Goal: Transaction & Acquisition: Purchase product/service

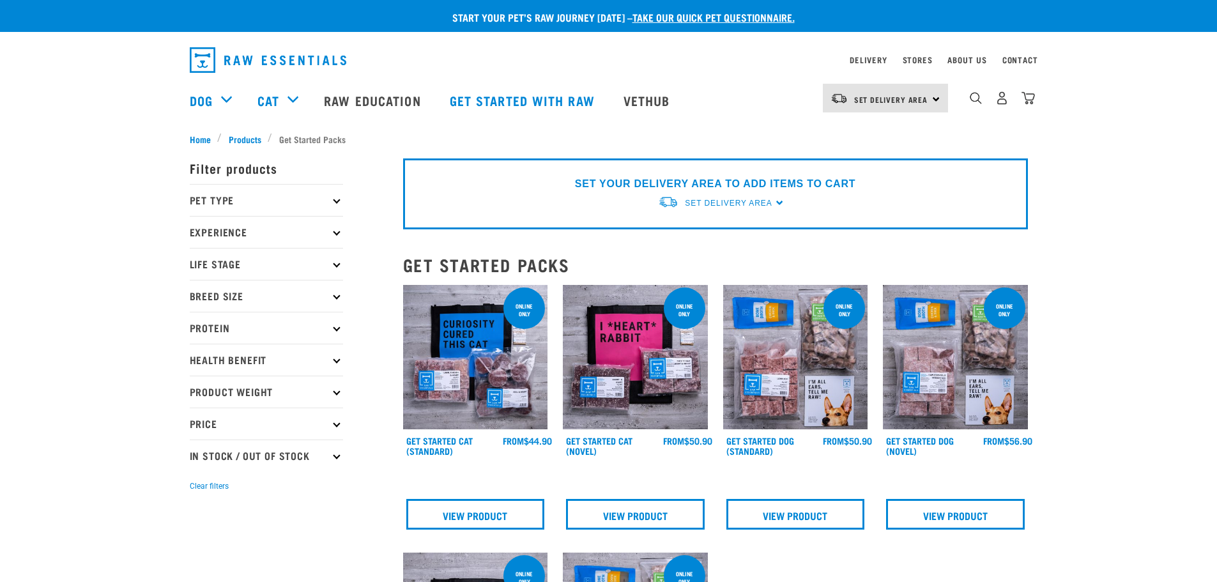
scroll to position [64, 0]
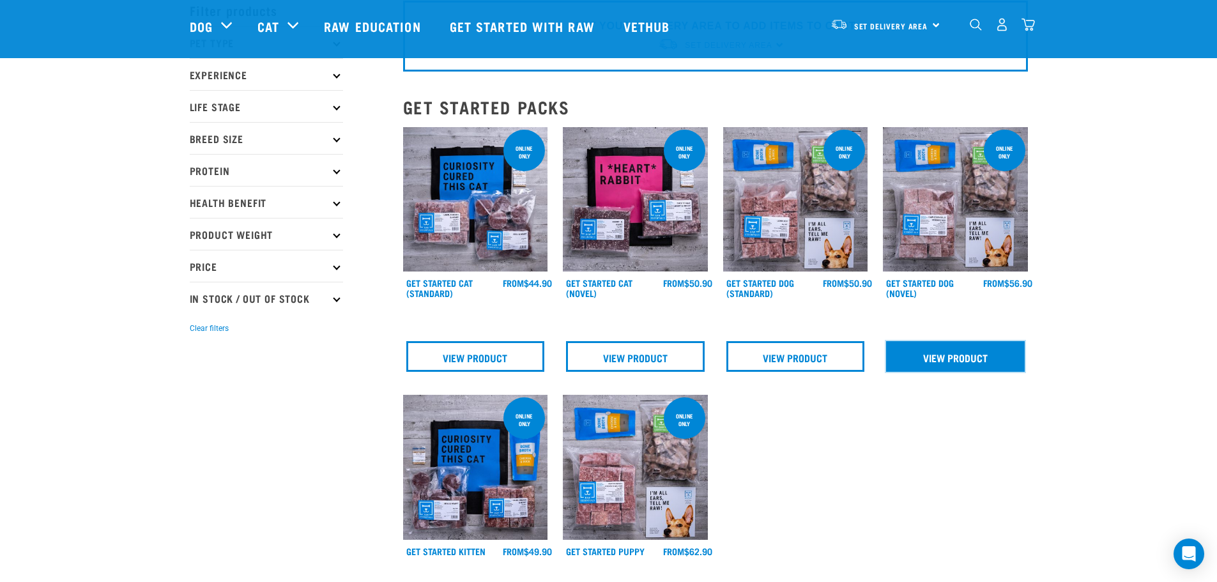
click at [955, 362] on link "View Product" at bounding box center [955, 356] width 139 height 31
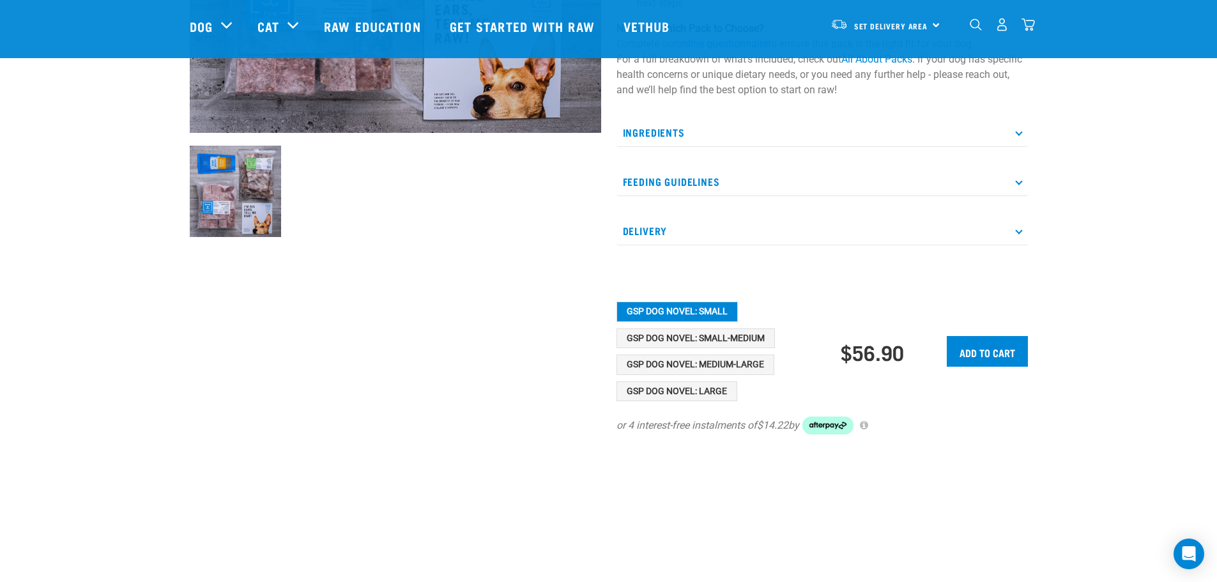
scroll to position [383, 0]
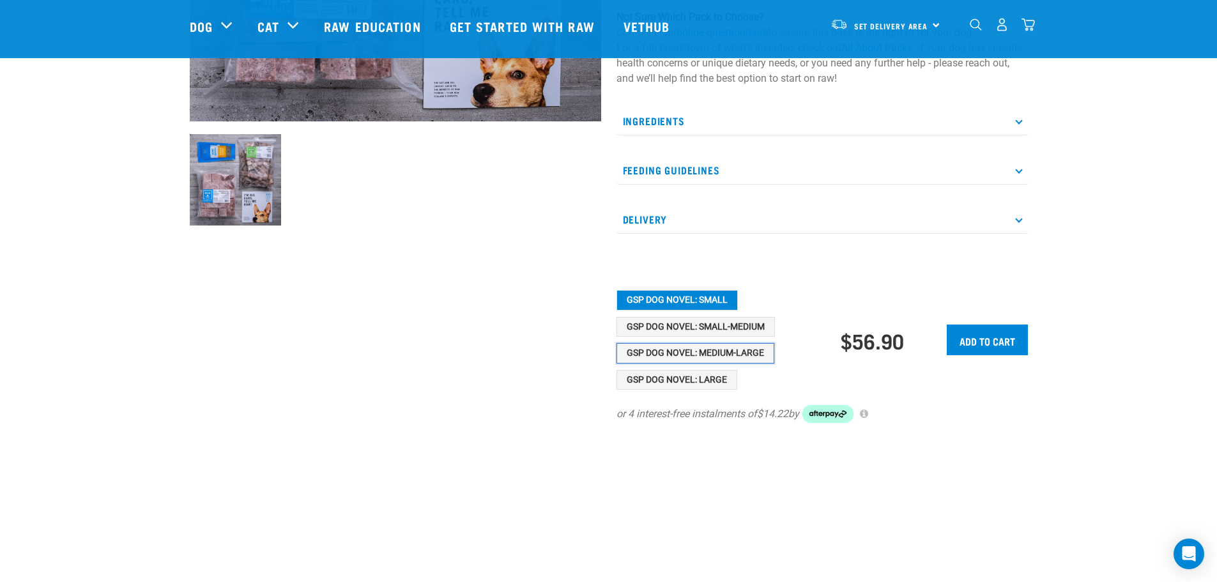
click at [670, 355] on button "GSP Dog Novel: Medium-Large" at bounding box center [696, 353] width 158 height 20
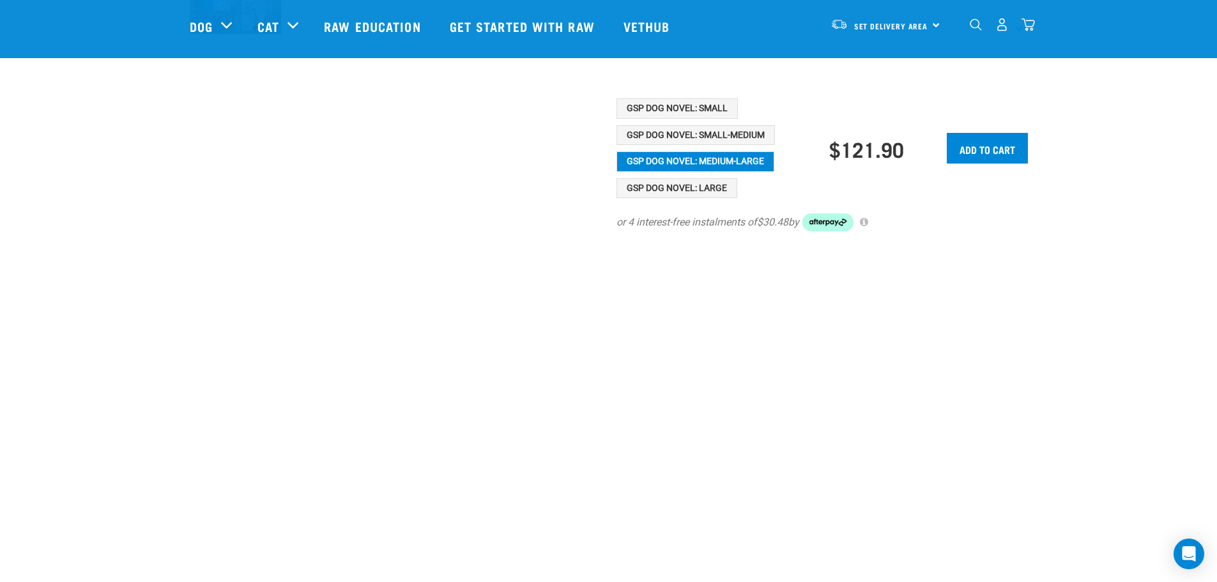
scroll to position [256, 0]
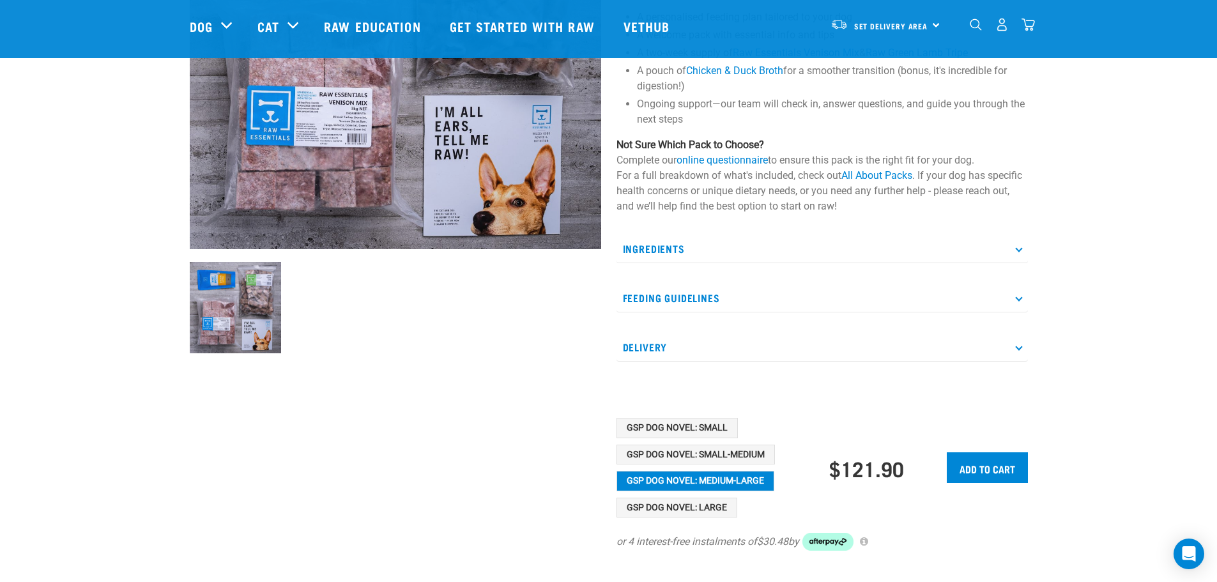
click at [646, 352] on p "Delivery" at bounding box center [823, 347] width 412 height 29
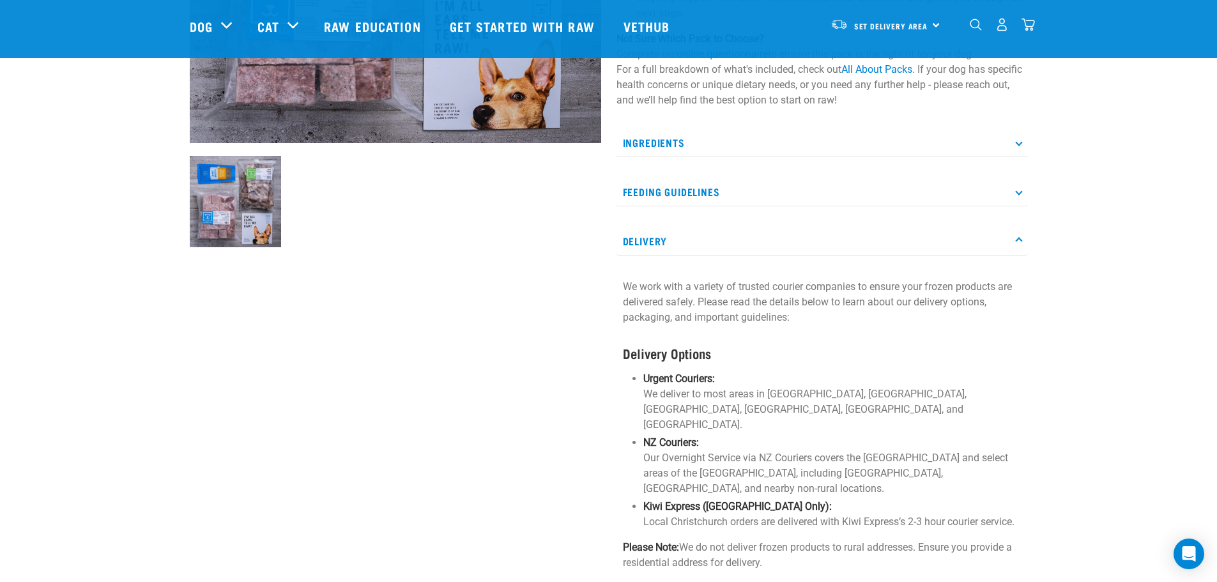
scroll to position [192, 0]
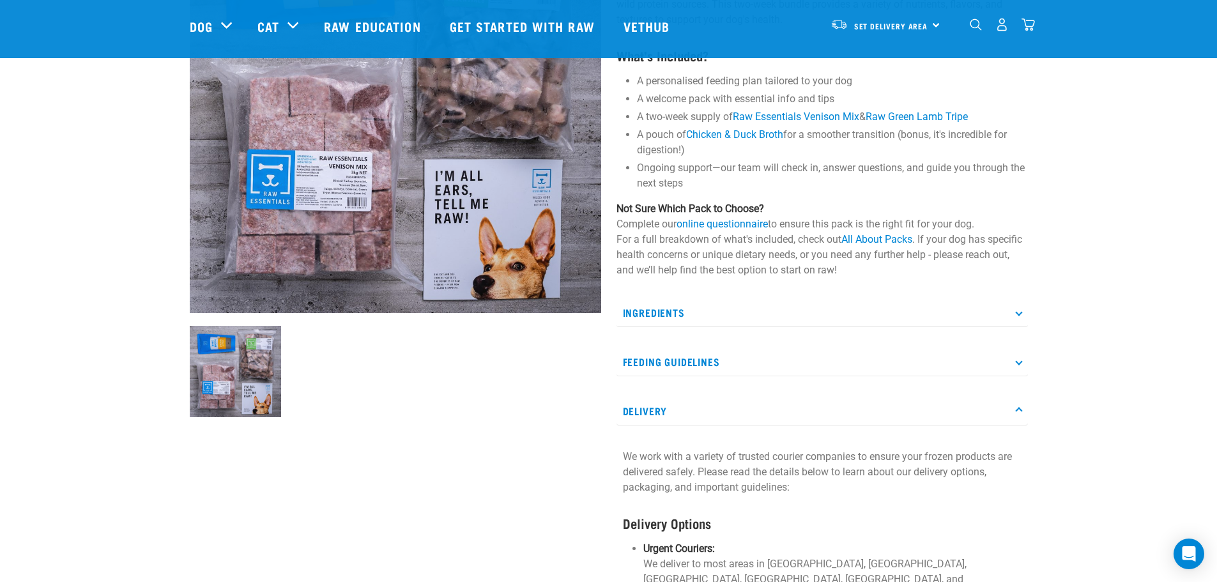
click at [670, 313] on p "Ingredients" at bounding box center [823, 312] width 412 height 29
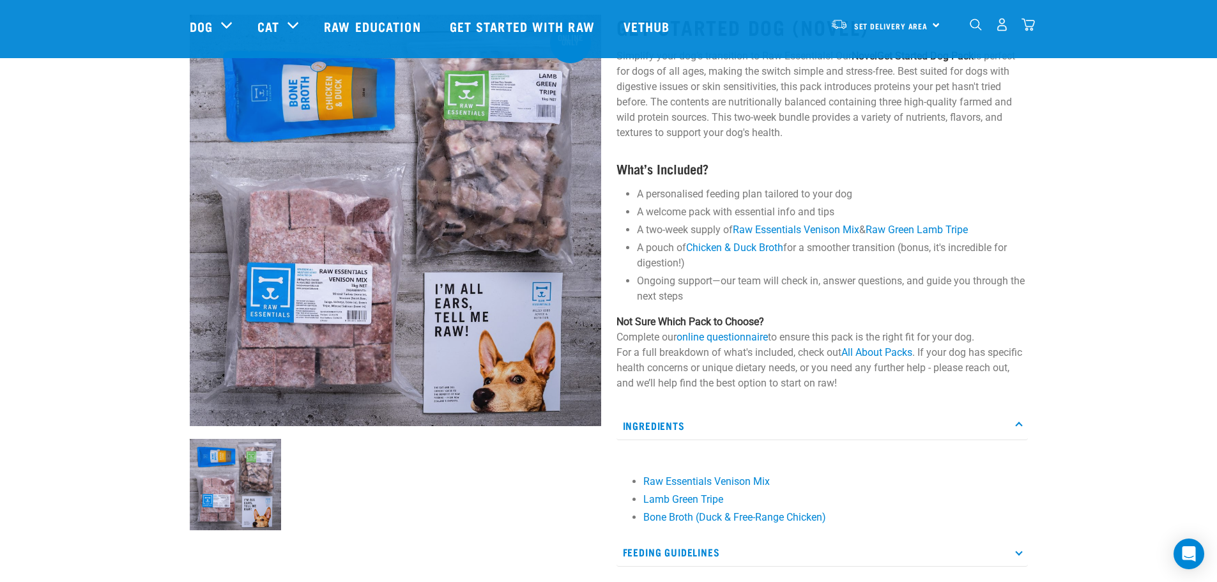
scroll to position [0, 0]
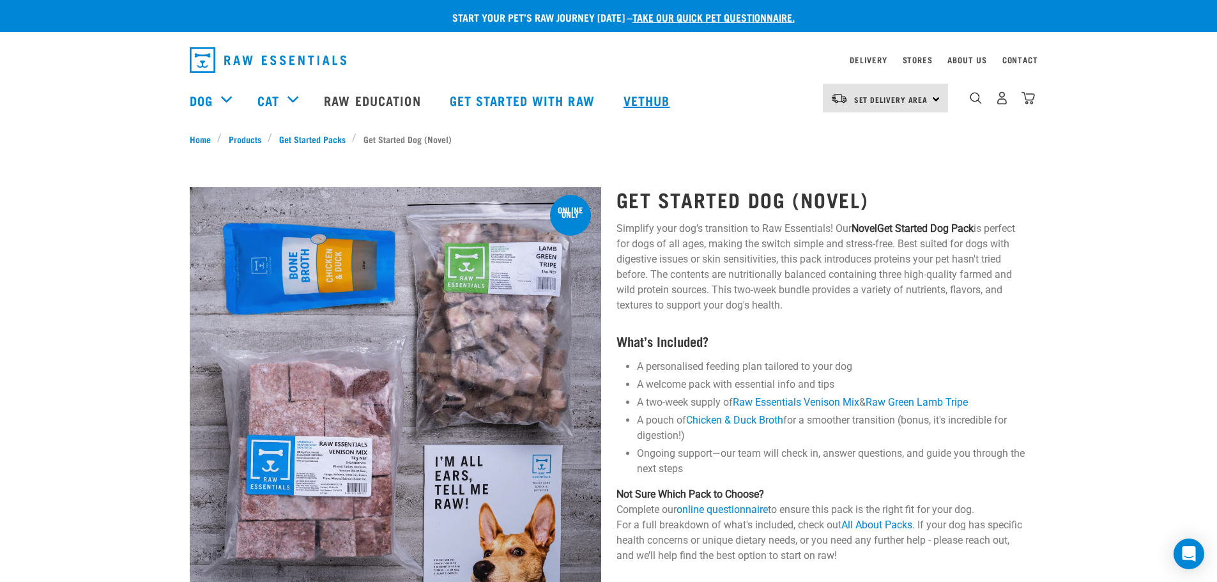
click at [655, 99] on link "Vethub" at bounding box center [648, 100] width 75 height 51
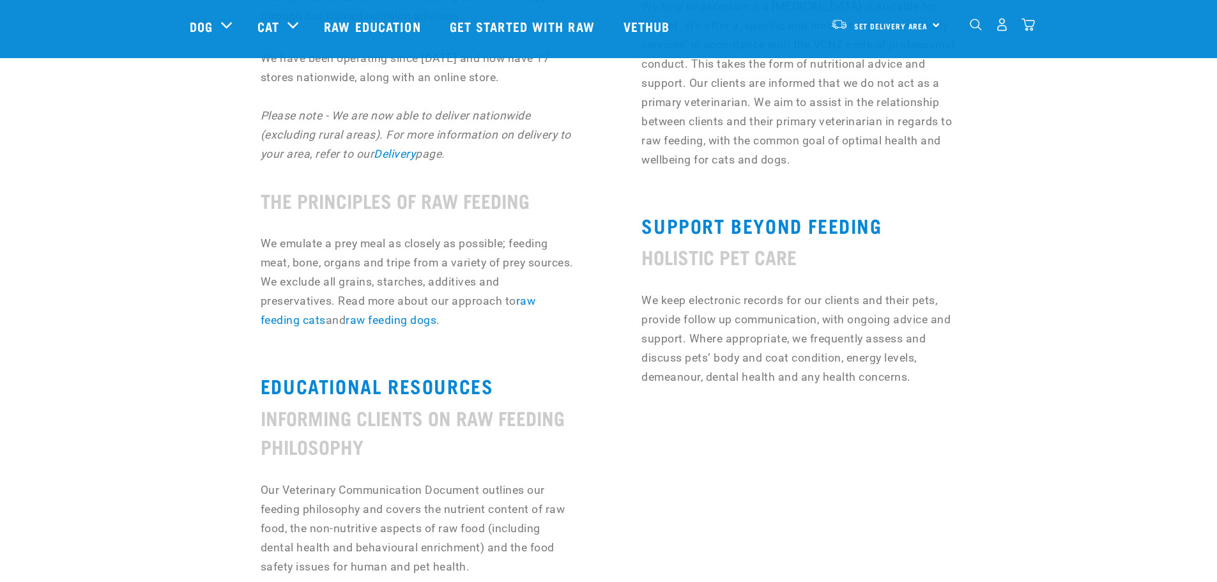
scroll to position [511, 0]
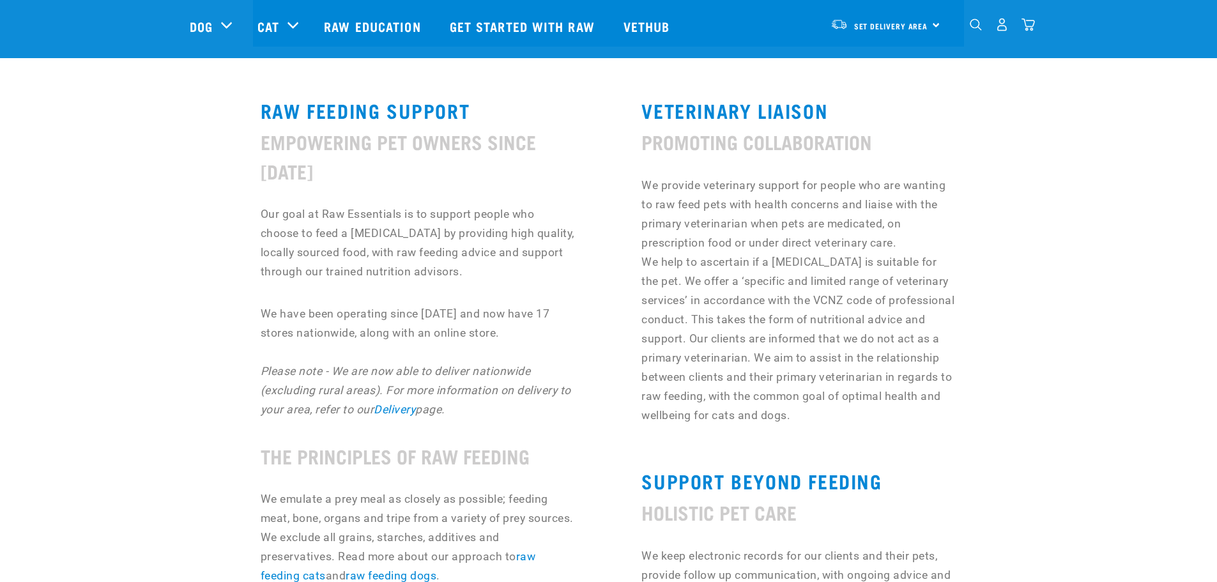
click at [748, 284] on p "We provide veterinary support for people who are wanting to raw feed pets with …" at bounding box center [799, 300] width 315 height 249
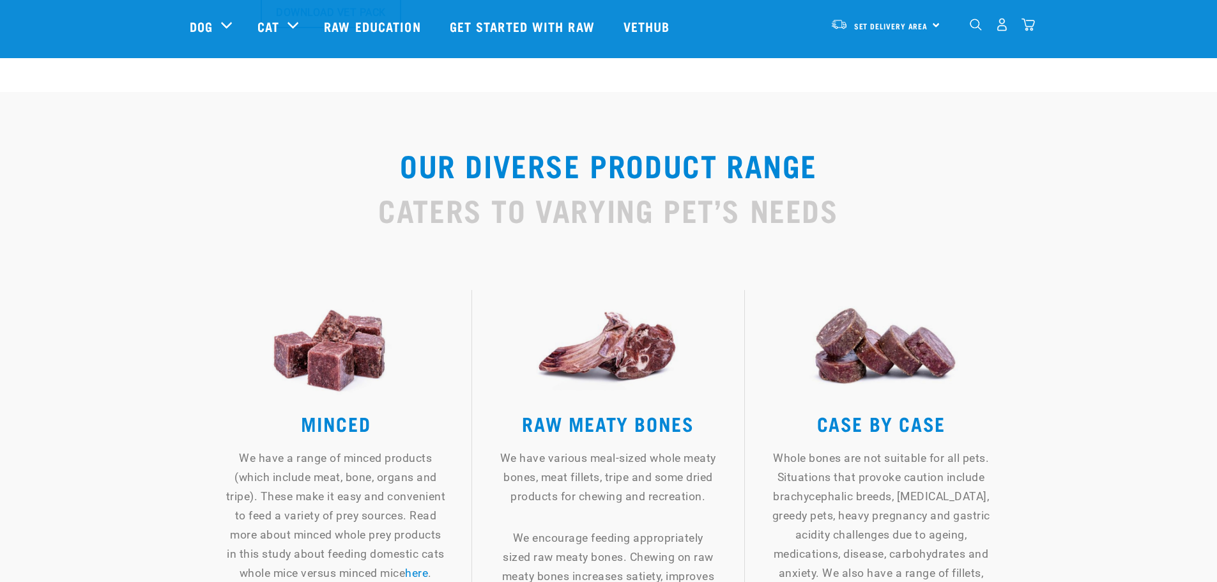
scroll to position [1662, 0]
